Goal: Check status: Check status

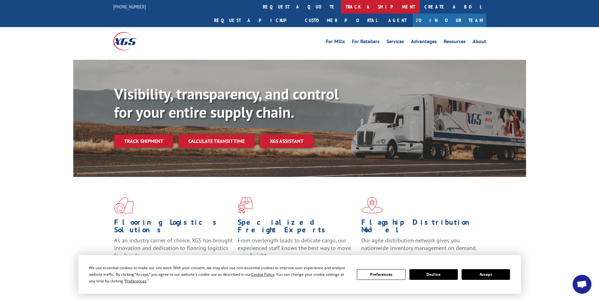
click at [341, 5] on link "track a shipment" at bounding box center [380, 7] width 79 height 14
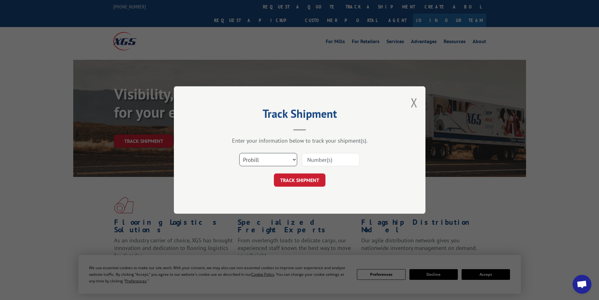
click at [295, 158] on select "Select category... Probill BOL PO" at bounding box center [268, 159] width 58 height 13
select select "po"
click at [239, 153] on select "Select category... Probill BOL PO" at bounding box center [268, 159] width 58 height 13
click at [318, 159] on input at bounding box center [331, 159] width 58 height 13
type input "09521924"
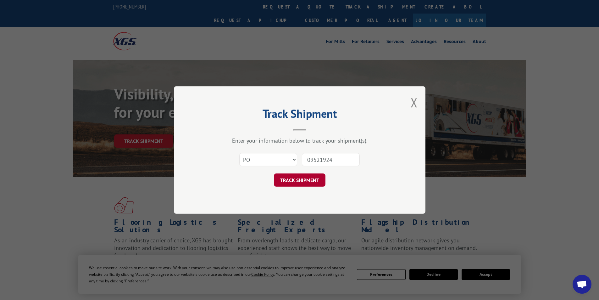
click at [292, 176] on button "TRACK SHIPMENT" at bounding box center [300, 179] width 52 height 13
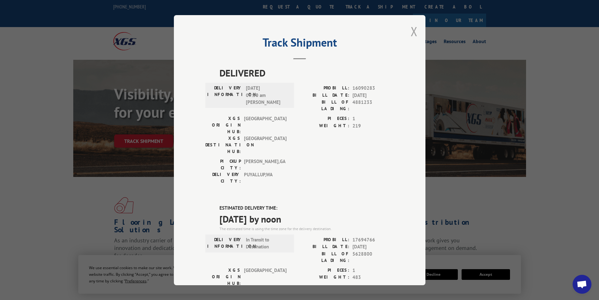
click at [411, 32] on button "Close modal" at bounding box center [414, 31] width 7 height 17
